Goal: Use online tool/utility: Utilize a website feature to perform a specific function

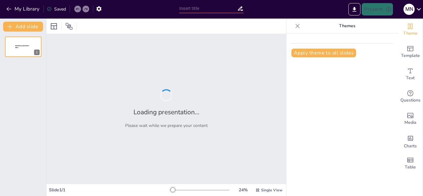
type input "Imported Jornada_Docente_Sintesis.pptx"
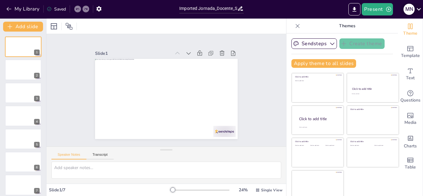
click at [419, 9] on icon at bounding box center [418, 9] width 8 height 8
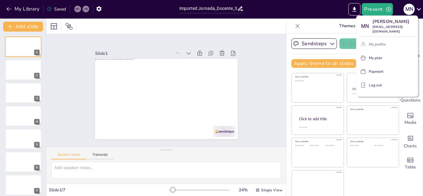
click at [378, 41] on p "My profile" at bounding box center [377, 44] width 17 height 6
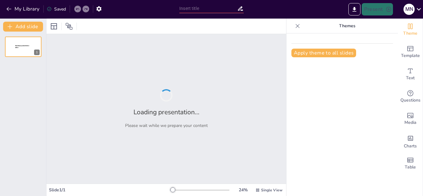
type input "Imported Jornada_Docente_Sintesis.pptx"
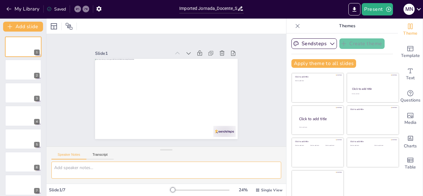
click at [70, 171] on textarea at bounding box center [166, 170] width 230 height 17
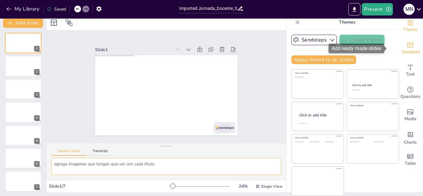
scroll to position [3, 0]
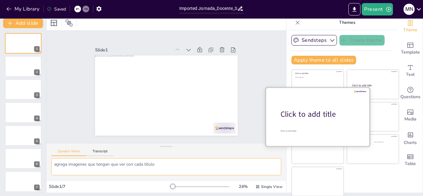
type textarea "agrega imagenes que tengan que ver con cada titulo"
click at [300, 115] on div "Click to add title" at bounding box center [319, 114] width 79 height 11
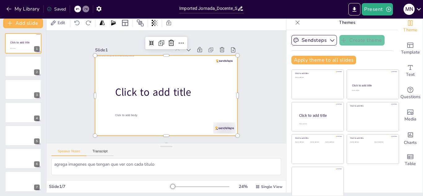
click at [197, 106] on div at bounding box center [157, 86] width 80 height 143
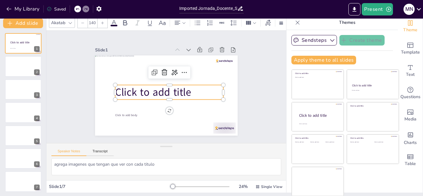
click at [175, 91] on span "Click to add title" at bounding box center [156, 97] width 75 height 44
